Goal: Task Accomplishment & Management: Use online tool/utility

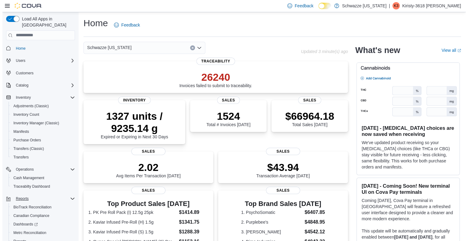
scroll to position [27, 0]
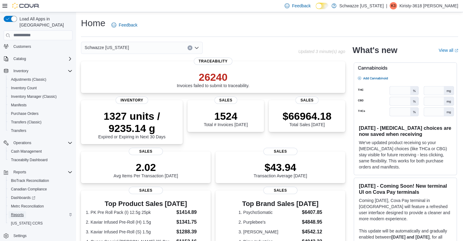
click at [16, 211] on span "Reports" at bounding box center [17, 214] width 13 height 7
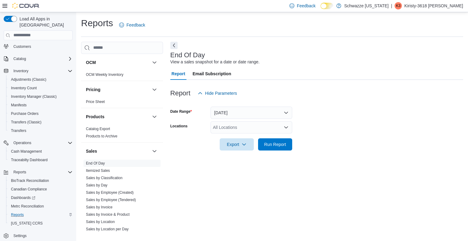
scroll to position [344, 0]
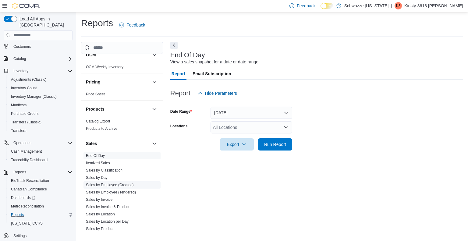
click at [117, 186] on span "Sales by Employee (Created)" at bounding box center [121, 184] width 77 height 7
click at [117, 190] on link "Sales by Employee (Tendered)" at bounding box center [111, 192] width 50 height 4
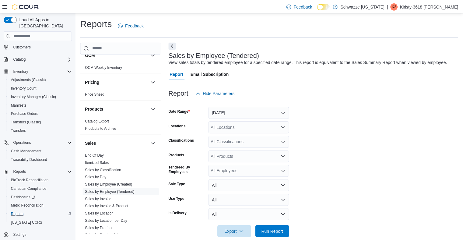
scroll to position [9, 0]
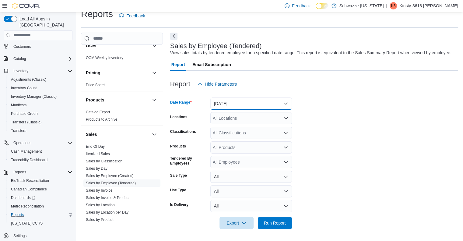
click at [224, 98] on button "Yesterday" at bounding box center [252, 103] width 82 height 12
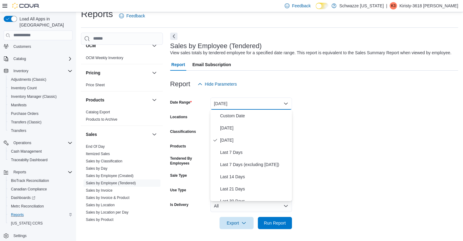
click at [247, 95] on div at bounding box center [314, 93] width 288 height 7
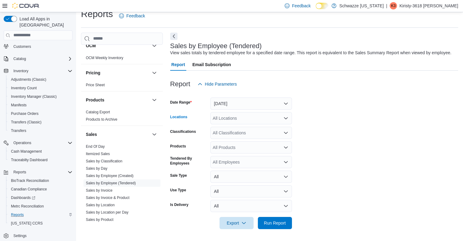
click at [240, 118] on div "All Locations" at bounding box center [252, 118] width 82 height 12
type input "***"
click at [244, 130] on span "RGO18 Carlsbad" at bounding box center [246, 129] width 33 height 6
click at [355, 121] on form "Date Range Yesterday Locations RGO18 Carlsbad Classifications All Classificatio…" at bounding box center [314, 159] width 288 height 139
click at [285, 221] on span "Run Report" at bounding box center [275, 223] width 22 height 6
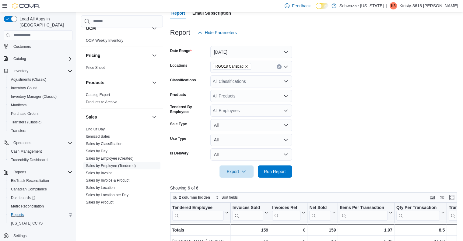
scroll to position [126, 0]
